Goal: Task Accomplishment & Management: Manage account settings

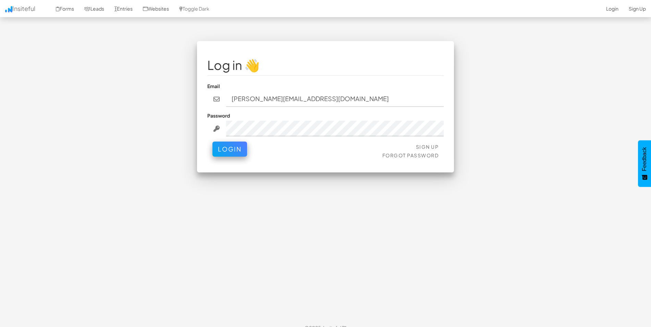
type input "[PERSON_NAME][EMAIL_ADDRESS][DOMAIN_NAME]"
click at [243, 152] on button "Login" at bounding box center [229, 147] width 35 height 15
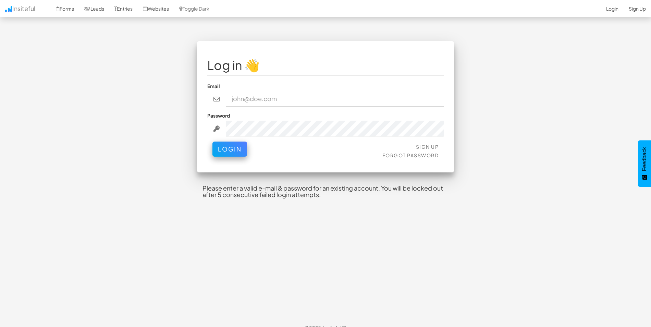
click at [261, 97] on input "email" at bounding box center [335, 99] width 218 height 16
type input "[PERSON_NAME][EMAIL_ADDRESS][DOMAIN_NAME]"
click at [232, 148] on button "Login" at bounding box center [229, 147] width 35 height 15
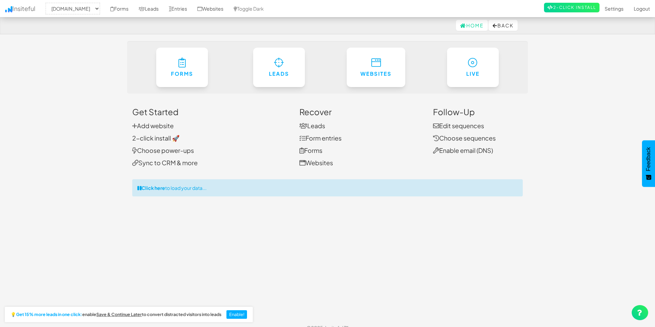
select select "2279"
click at [632, 313] on link at bounding box center [640, 312] width 16 height 15
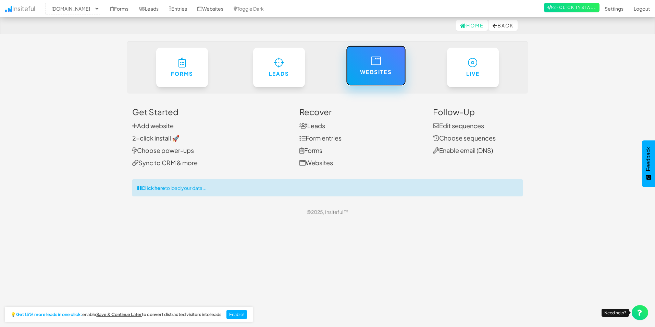
click at [371, 72] on h6 "Websites" at bounding box center [376, 72] width 32 height 6
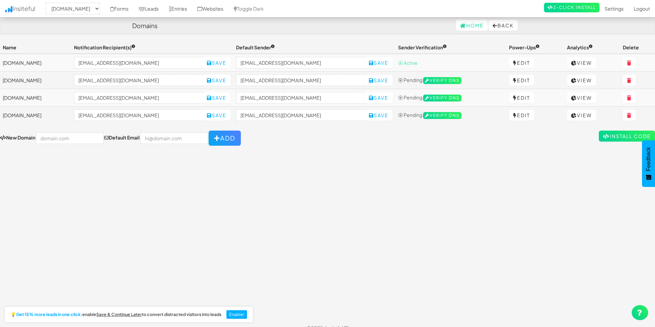
select select "2279"
click at [22, 8] on link "Insiteful" at bounding box center [20, 8] width 40 height 17
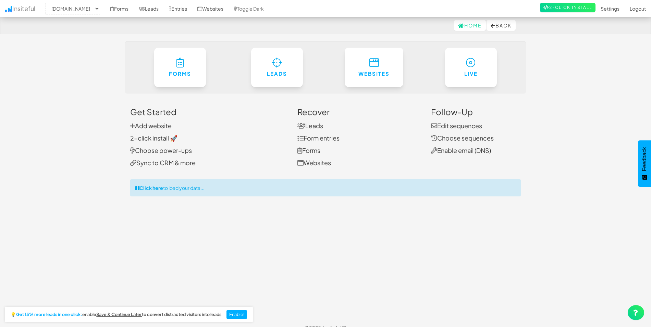
select select "2279"
click at [638, 311] on link at bounding box center [635, 312] width 16 height 15
click at [614, 9] on link "Settings" at bounding box center [613, 8] width 29 height 17
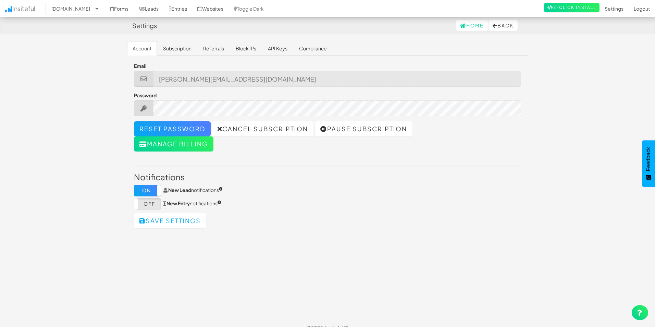
select select "2279"
click at [179, 49] on link "Subscription" at bounding box center [174, 48] width 39 height 14
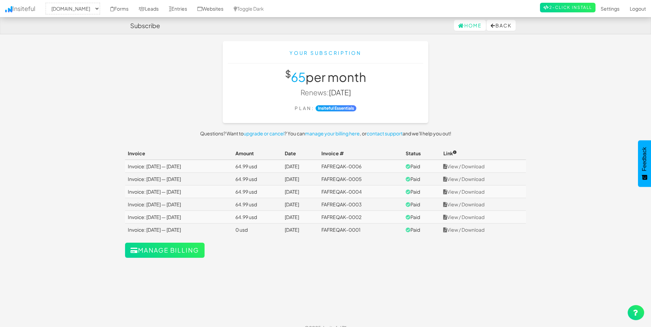
select select "2279"
click at [469, 167] on link "View / Download" at bounding box center [463, 166] width 41 height 6
click at [464, 179] on link "View / Download" at bounding box center [463, 179] width 41 height 6
click at [460, 193] on link "View / Download" at bounding box center [463, 191] width 41 height 6
click at [461, 204] on link "View / Download" at bounding box center [463, 204] width 41 height 6
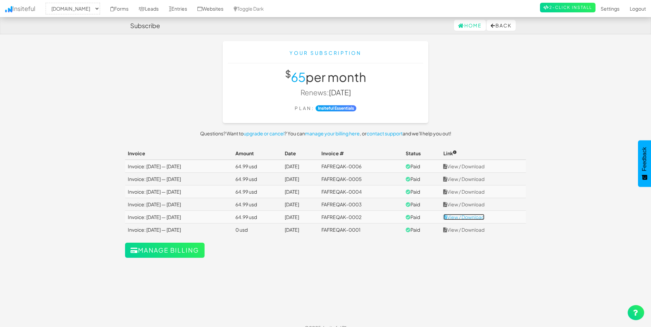
click at [461, 217] on link "View / Download" at bounding box center [463, 217] width 41 height 6
click at [639, 9] on link "Logout" at bounding box center [637, 8] width 26 height 17
